Goal: Find specific page/section: Find specific page/section

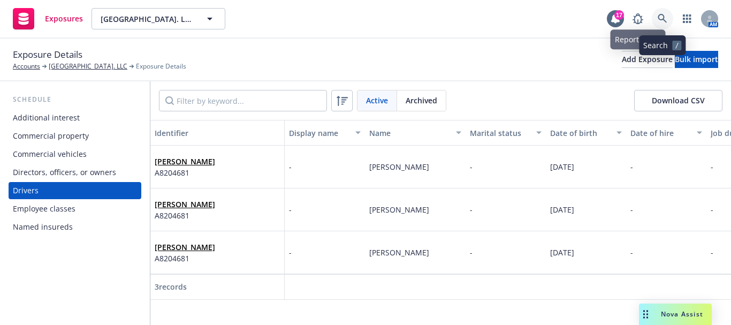
click at [666, 22] on icon at bounding box center [662, 19] width 10 height 10
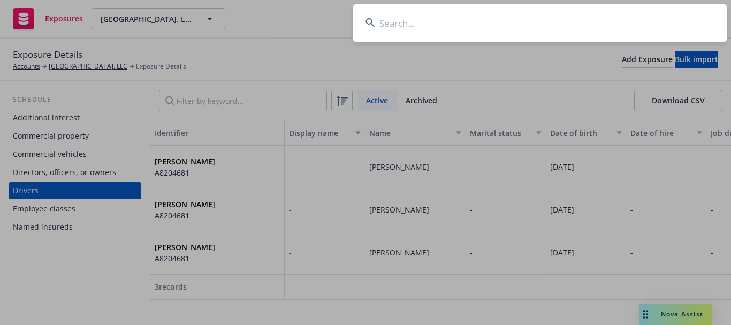
click at [598, 21] on input at bounding box center [539, 23] width 374 height 39
click at [255, 56] on div "______________________" at bounding box center [365, 162] width 731 height 325
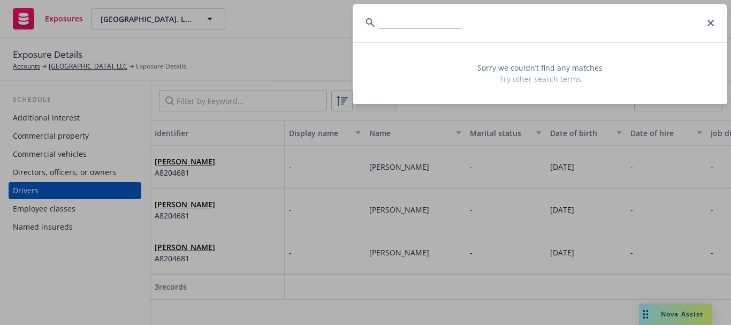
click at [454, 18] on input "______________________" at bounding box center [539, 23] width 374 height 39
drag, startPoint x: 499, startPoint y: 27, endPoint x: 256, endPoint y: 39, distance: 243.6
click at [258, 39] on div "______________________ Sorry we couldn’t find any matches Try other search terms" at bounding box center [365, 162] width 731 height 325
type input "______________________"
click at [373, 24] on div "______________________" at bounding box center [539, 23] width 374 height 39
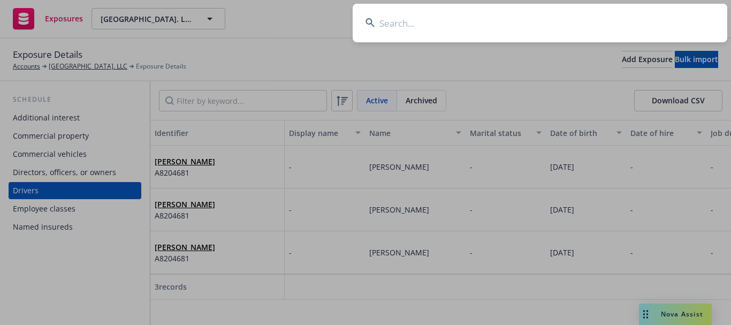
type input "e"
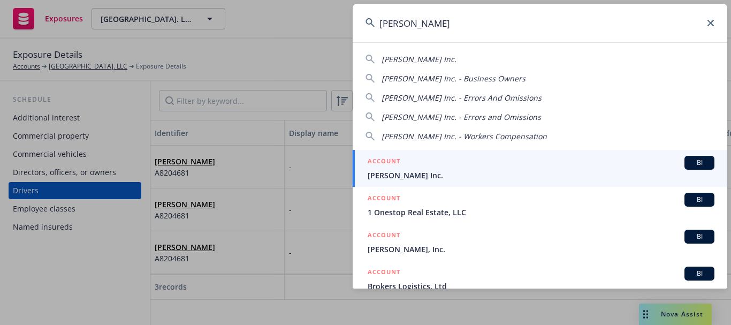
type input "[PERSON_NAME]"
click at [472, 158] on div "ACCOUNT BI" at bounding box center [540, 163] width 347 height 14
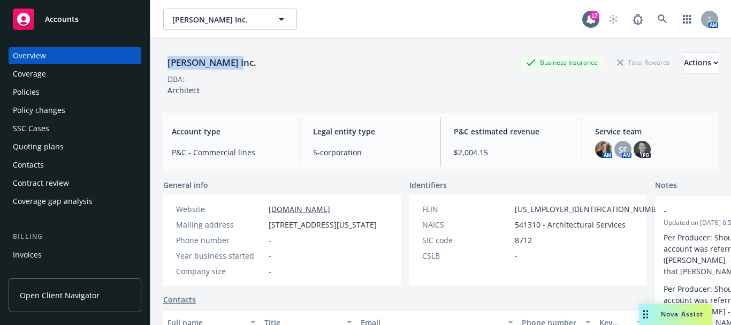
drag, startPoint x: 198, startPoint y: 62, endPoint x: 246, endPoint y: 59, distance: 48.2
click at [246, 59] on div "Reba Jones Inc. Business Insurance Total Rewards Actions" at bounding box center [440, 62] width 555 height 21
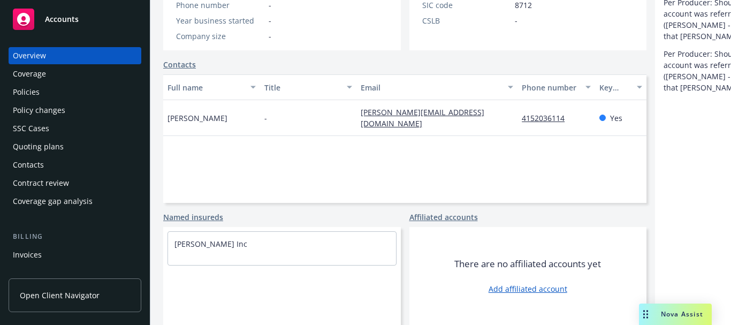
click at [56, 90] on div "Policies" at bounding box center [75, 91] width 124 height 17
click at [53, 90] on div "Policies" at bounding box center [75, 91] width 124 height 17
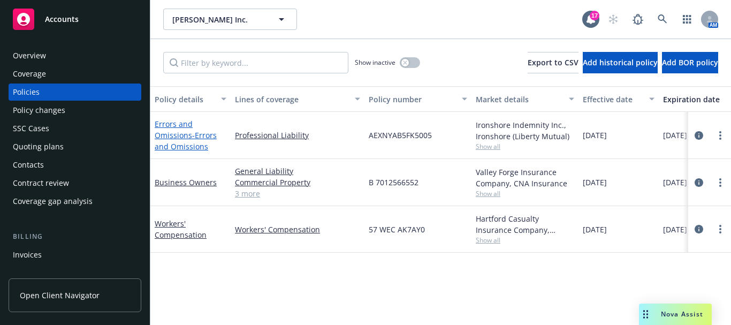
click at [177, 133] on link "Errors and Omissions - Errors and Omissions" at bounding box center [186, 135] width 62 height 33
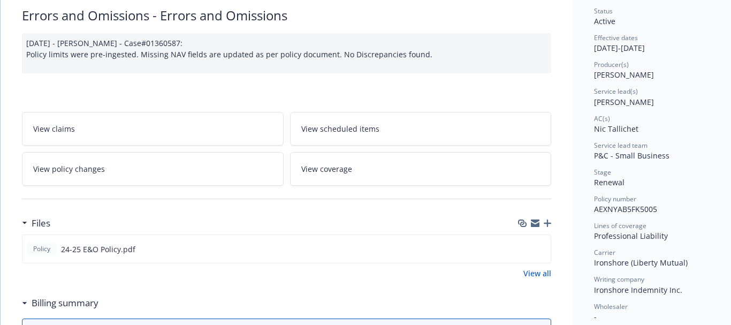
scroll to position [214, 0]
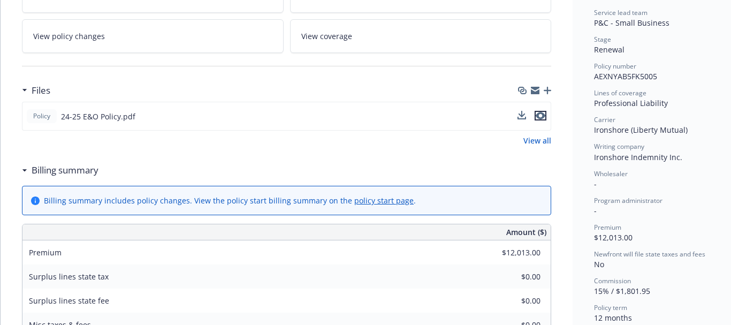
click at [541, 117] on icon "preview file" at bounding box center [540, 115] width 10 height 7
